Goal: Task Accomplishment & Management: Use online tool/utility

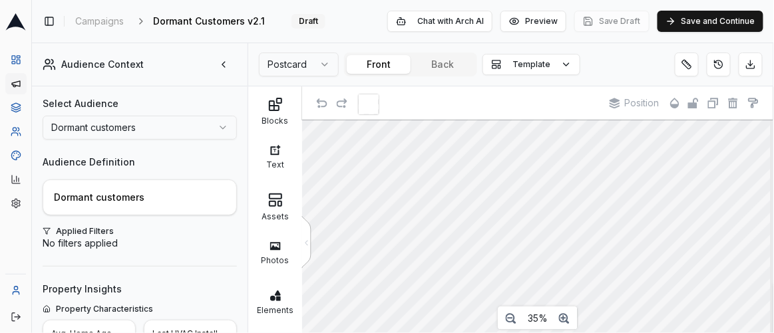
scroll to position [29, 0]
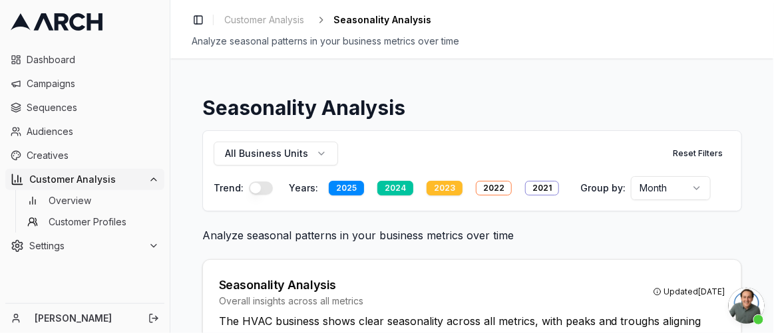
scroll to position [761, 0]
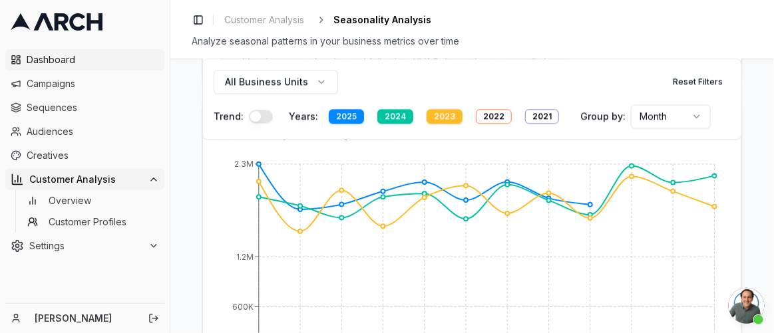
click at [39, 66] on span "Dashboard" at bounding box center [93, 59] width 132 height 13
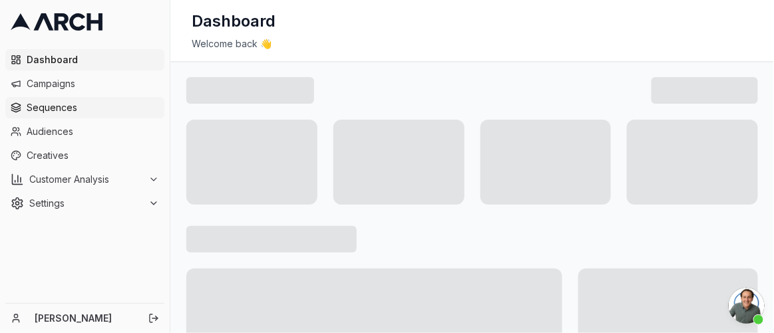
click at [43, 106] on span "Sequences" at bounding box center [93, 107] width 132 height 13
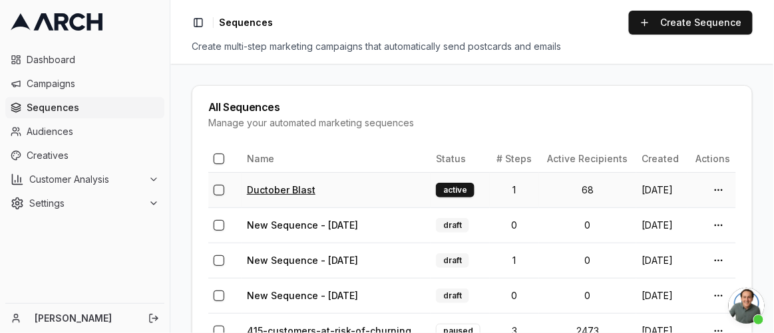
click at [262, 188] on link "Ductober Blast" at bounding box center [281, 189] width 69 height 11
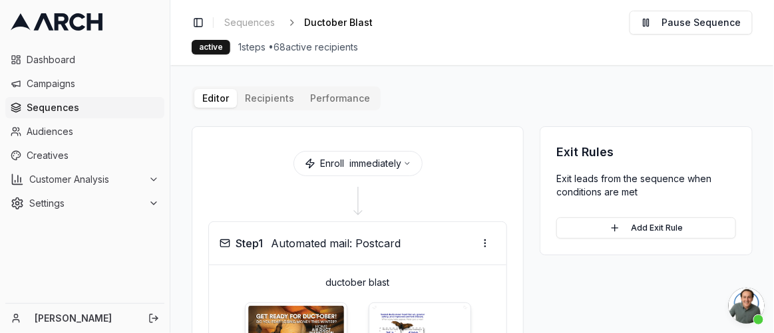
click at [261, 82] on main "Editor Recipients Performance Enroll immediately Step 1 Automated mail: Postcar…" at bounding box center [472, 199] width 604 height 268
click at [262, 95] on div "Editor Recipients Performance Enroll immediately Step 1 Automated mail: Postcar…" at bounding box center [472, 296] width 561 height 419
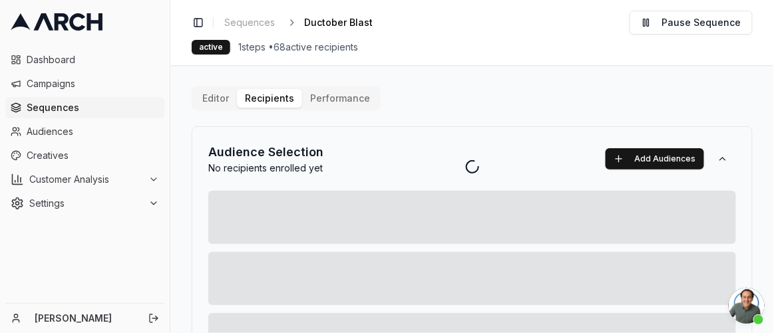
click at [331, 93] on div at bounding box center [472, 166] width 604 height 333
click at [337, 55] on div at bounding box center [472, 166] width 604 height 333
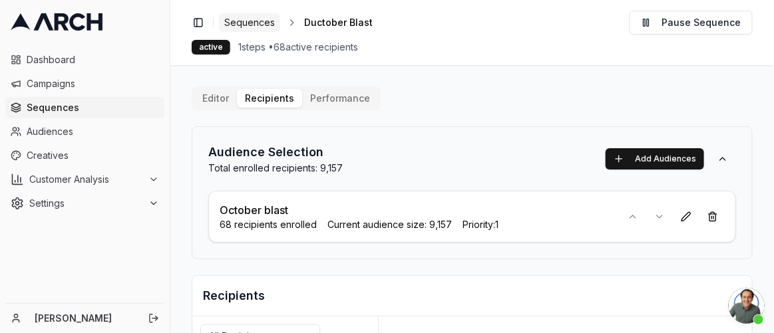
click at [252, 22] on span "Sequences" at bounding box center [249, 22] width 51 height 13
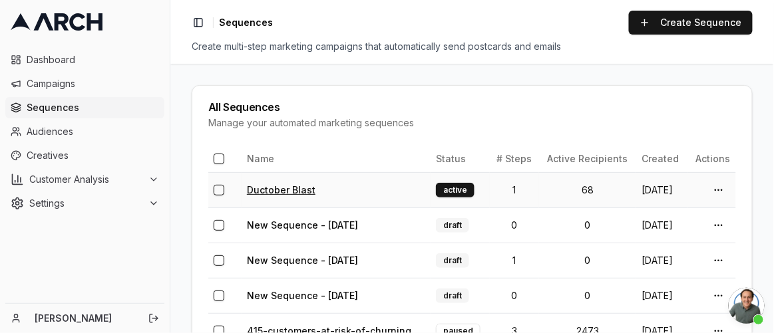
click at [263, 188] on link "Ductober Blast" at bounding box center [281, 189] width 69 height 11
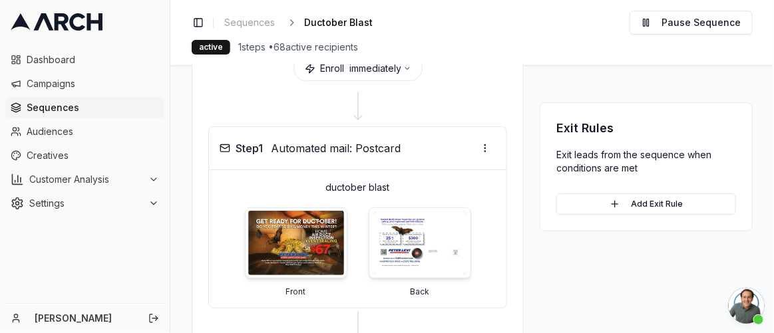
scroll to position [181, 0]
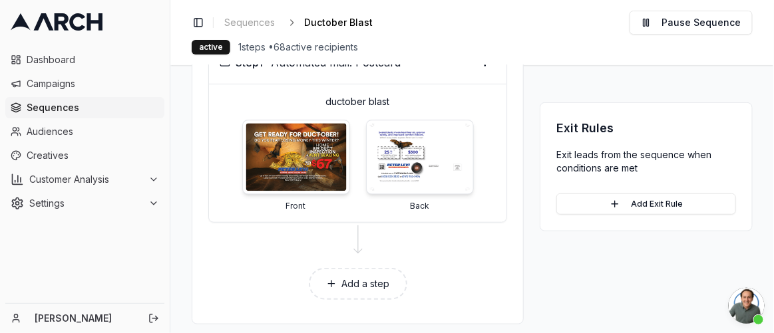
click at [284, 135] on img at bounding box center [296, 158] width 101 height 68
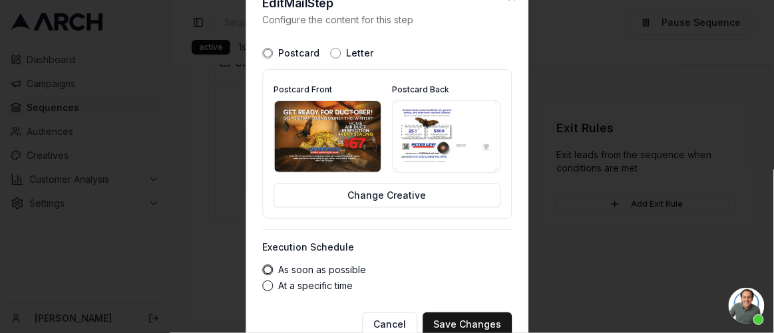
click at [296, 131] on img at bounding box center [327, 136] width 107 height 71
click at [413, 121] on img at bounding box center [446, 136] width 107 height 71
click at [441, 127] on img at bounding box center [446, 136] width 107 height 71
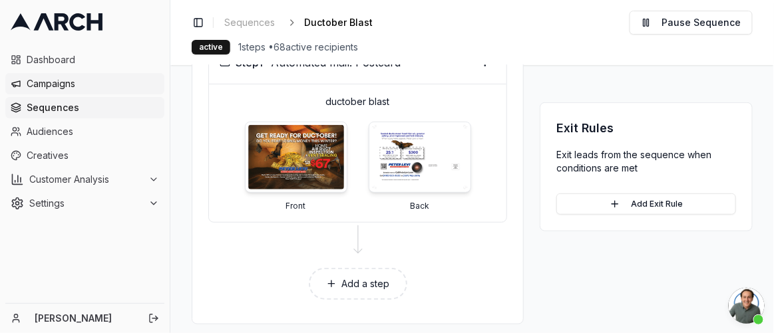
click at [39, 83] on span "Campaigns" at bounding box center [93, 83] width 132 height 13
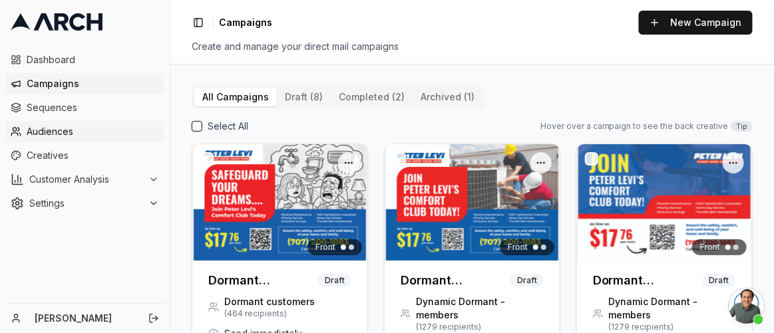
click at [41, 126] on span "Audiences" at bounding box center [93, 131] width 132 height 13
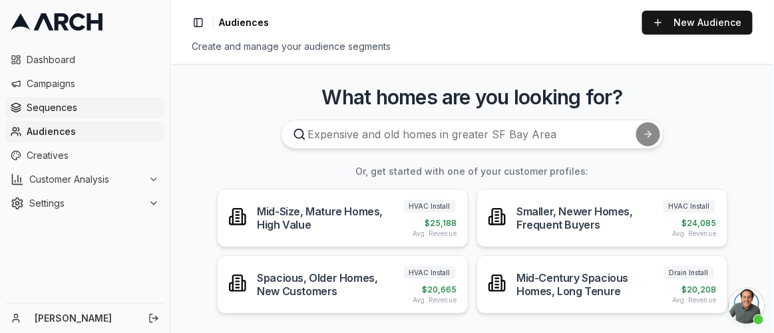
click at [43, 108] on span "Sequences" at bounding box center [93, 107] width 132 height 13
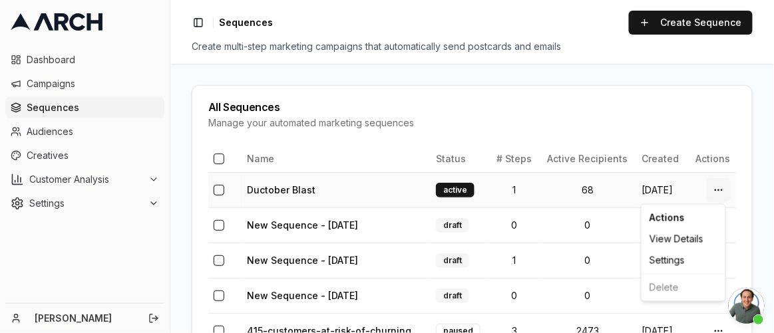
click at [709, 190] on html "Dashboard Campaigns Sequences Audiences Creatives Customer Analysis Settings [P…" at bounding box center [387, 166] width 774 height 333
click at [657, 246] on div "View Details" at bounding box center [683, 239] width 79 height 21
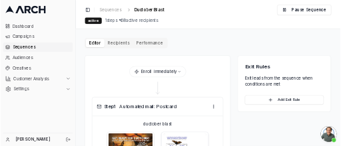
scroll to position [190, 0]
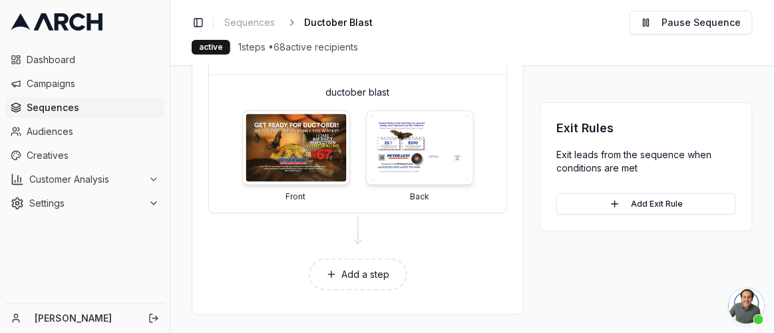
click at [302, 197] on p "Front" at bounding box center [296, 197] width 20 height 11
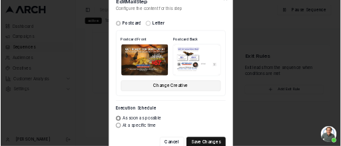
scroll to position [190, 0]
